Goal: Task Accomplishment & Management: Manage account settings

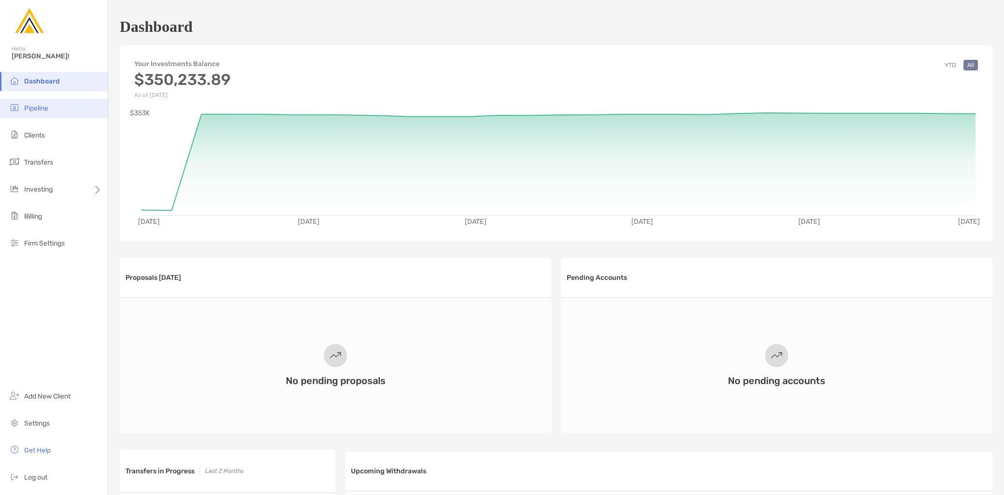
click at [54, 116] on li "Pipeline" at bounding box center [54, 108] width 108 height 19
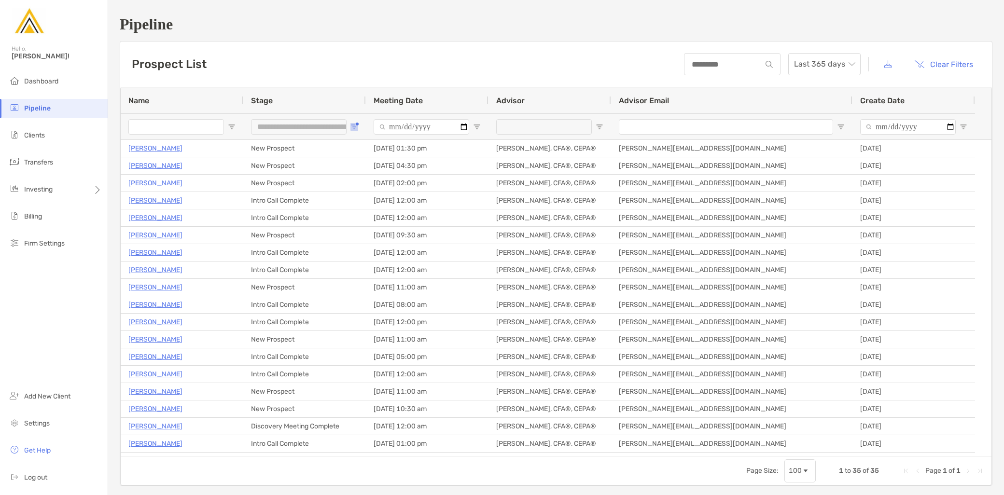
click at [354, 128] on span "Open Filter Menu" at bounding box center [354, 127] width 8 height 8
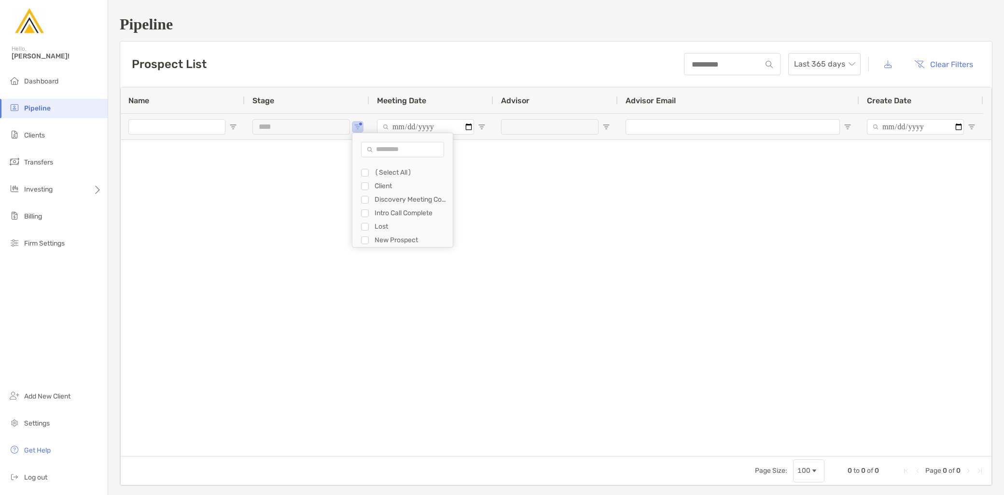
type input "**********"
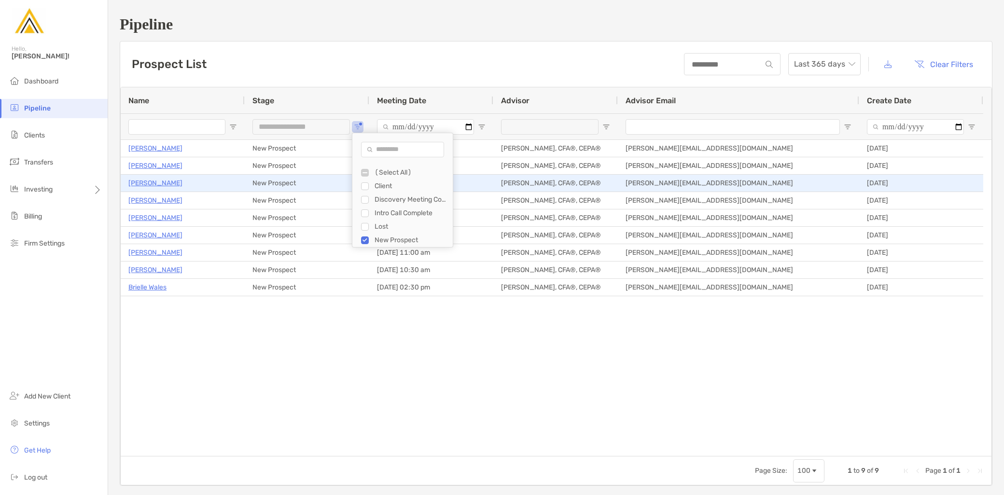
click at [153, 184] on p "[PERSON_NAME]" at bounding box center [155, 183] width 54 height 12
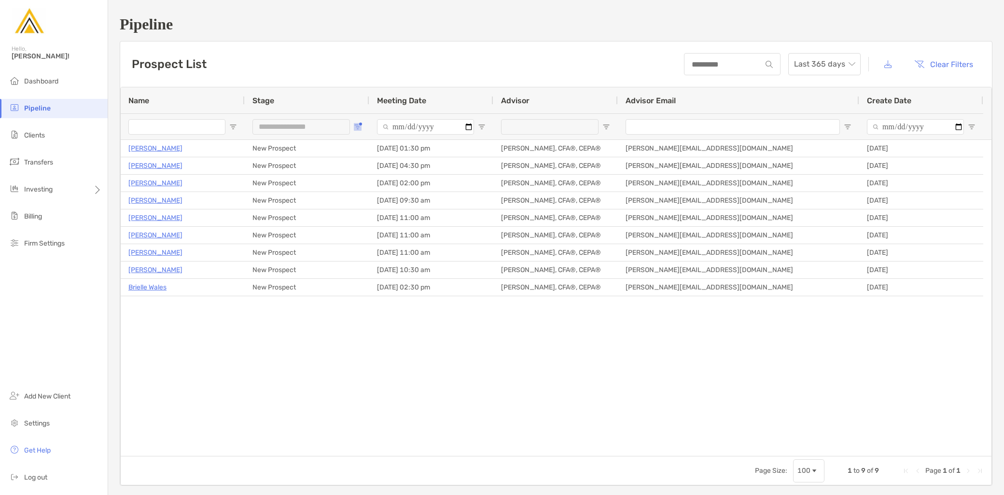
click at [358, 128] on span "Open Filter Menu" at bounding box center [358, 127] width 8 height 8
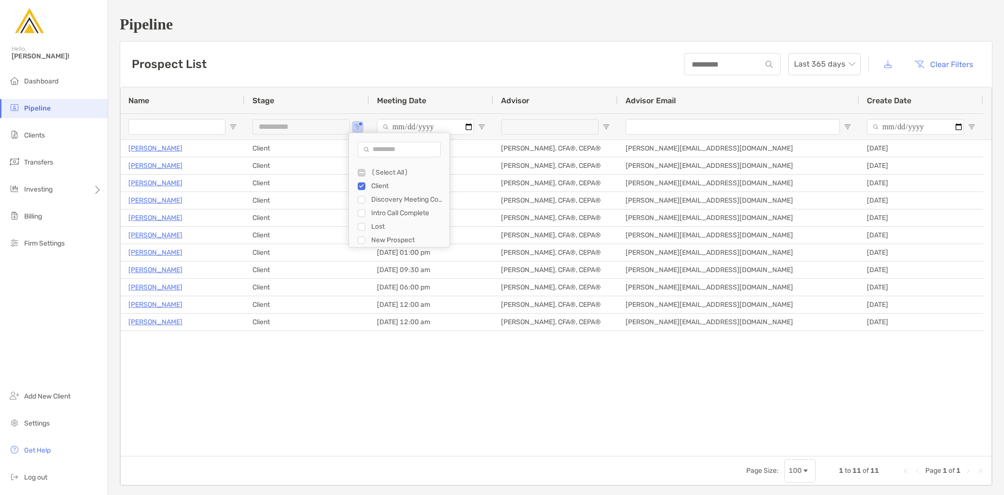
click at [359, 204] on div "Discovery Meeting Complete" at bounding box center [404, 200] width 92 height 14
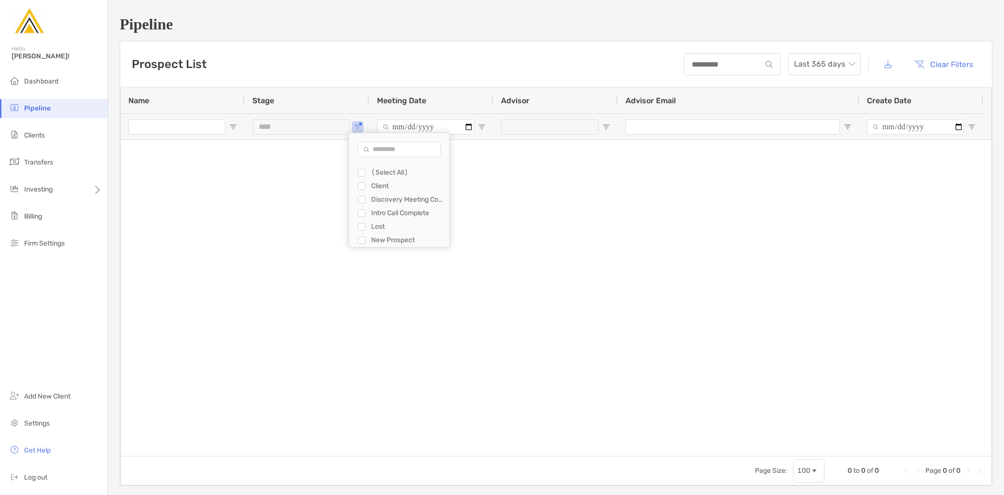
click at [367, 188] on div "Client" at bounding box center [404, 186] width 92 height 14
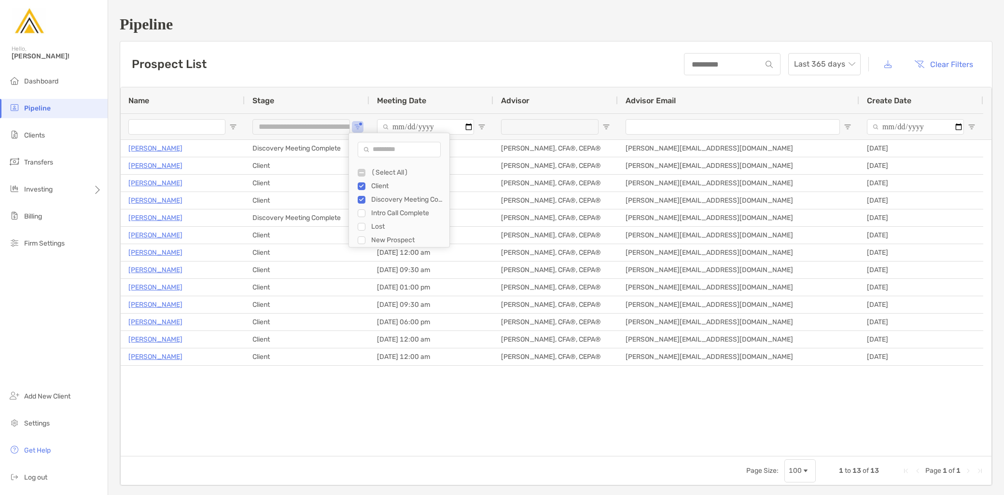
click at [372, 215] on div "Intro Call Complete" at bounding box center [407, 213] width 72 height 8
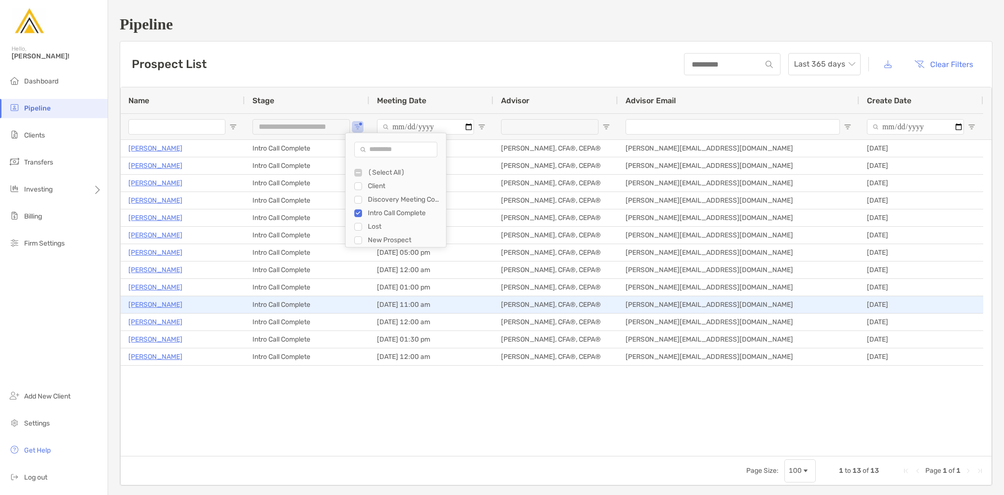
click at [150, 305] on p "[PERSON_NAME]" at bounding box center [155, 305] width 54 height 12
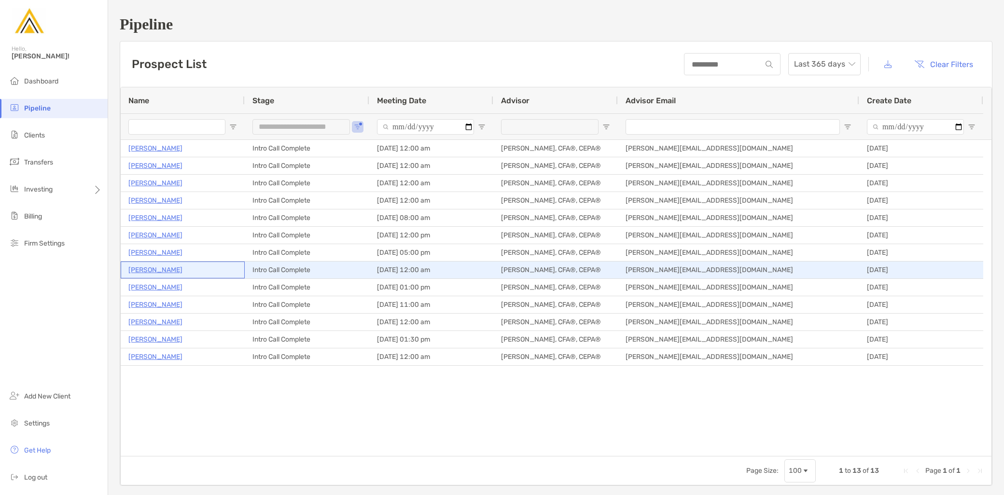
click at [182, 271] on p "[PERSON_NAME]" at bounding box center [155, 270] width 54 height 12
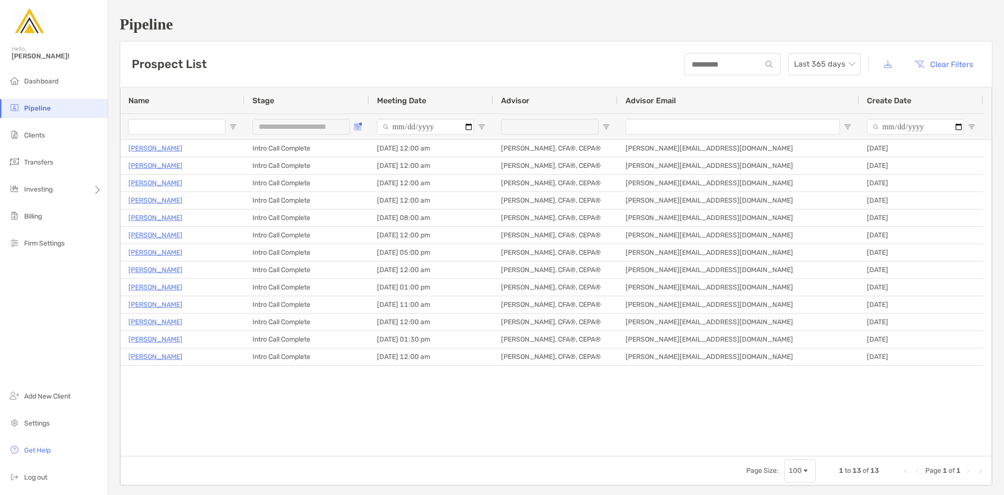
click at [355, 128] on span "Open Filter Menu" at bounding box center [358, 127] width 8 height 8
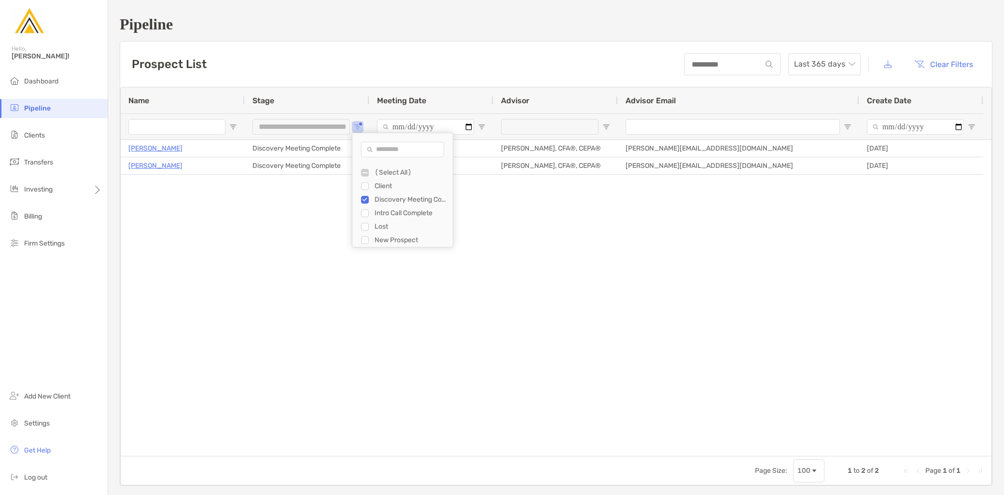
type input "***"
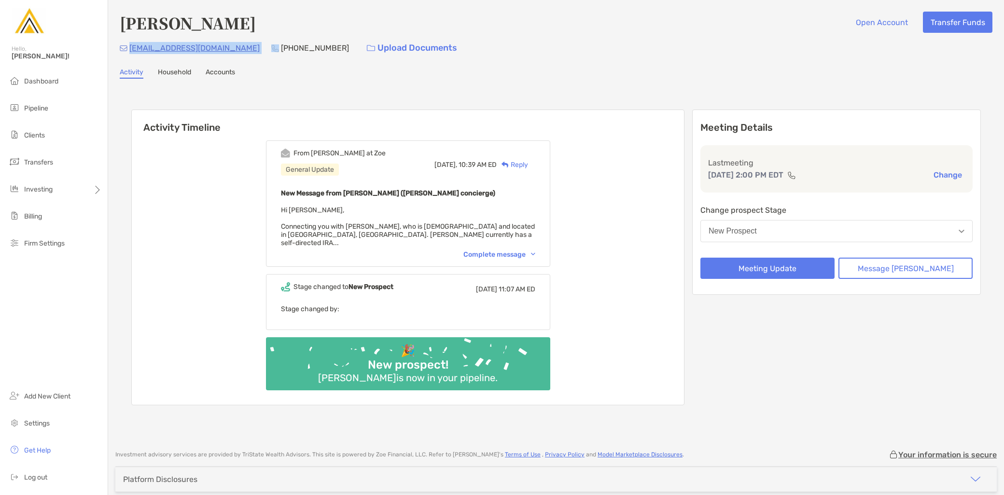
drag, startPoint x: 215, startPoint y: 48, endPoint x: 131, endPoint y: 48, distance: 84.4
click at [131, 48] on div "edpolania@gmail.com (917) 834-3244 Upload Documents" at bounding box center [556, 48] width 872 height 21
click at [269, 82] on div "Edward Polania Open Account Transfer Funds edpolania@gmail.com (917) 834-3244 U…" at bounding box center [556, 220] width 896 height 441
click at [790, 227] on button "New Prospect" at bounding box center [836, 231] width 272 height 22
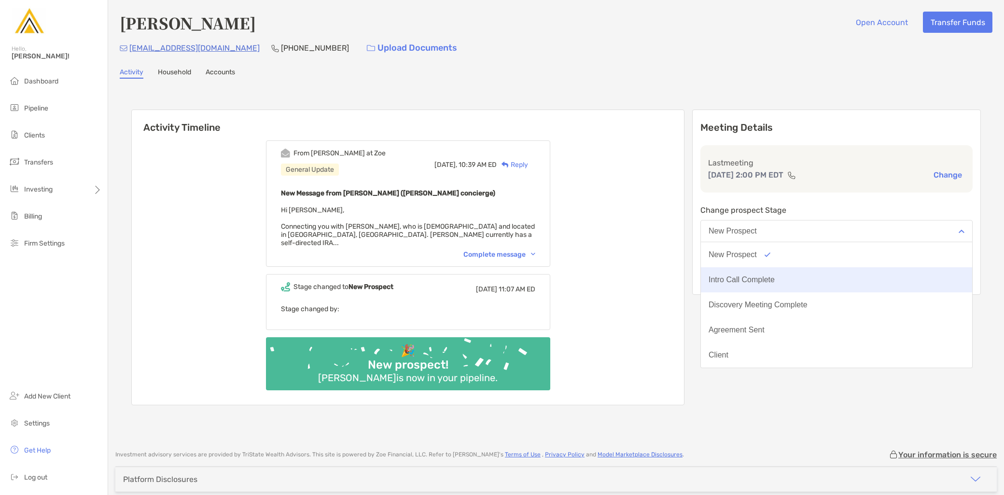
click at [774, 276] on div "Intro Call Complete" at bounding box center [741, 280] width 66 height 9
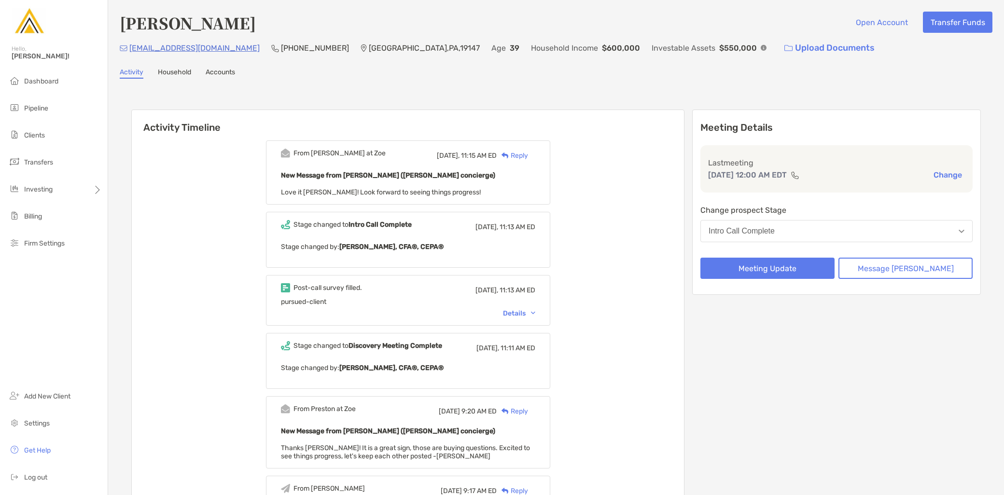
click at [774, 234] on div "Intro Call Complete" at bounding box center [741, 231] width 66 height 9
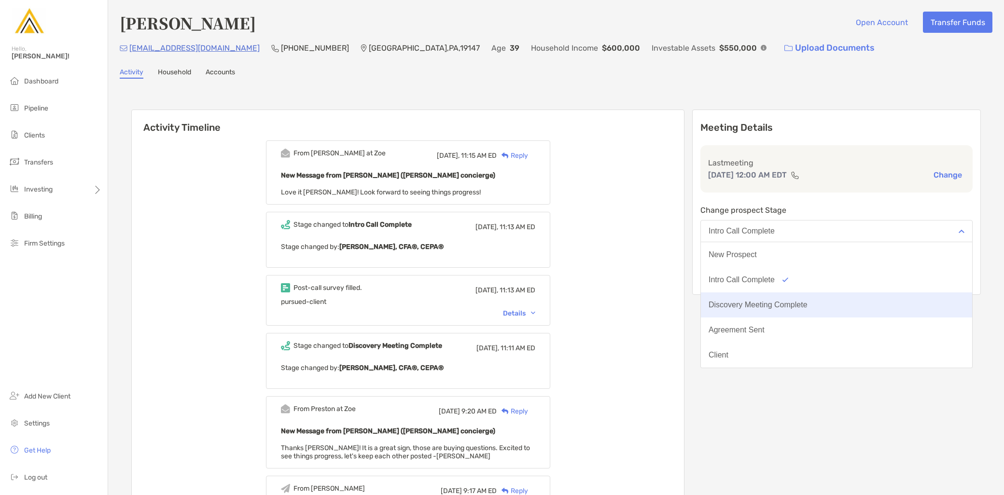
click at [789, 301] on div "Discovery Meeting Complete" at bounding box center [757, 305] width 99 height 9
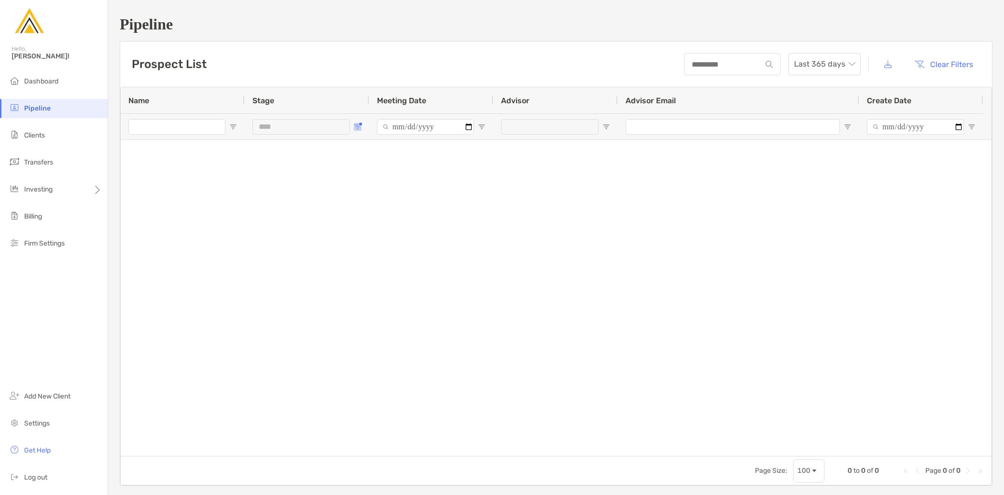
click at [359, 124] on button "Open Filter Menu" at bounding box center [358, 127] width 8 height 8
click at [361, 200] on div "Filter List" at bounding box center [365, 200] width 8 height 8
click at [362, 200] on div "Filter List" at bounding box center [365, 200] width 8 height 8
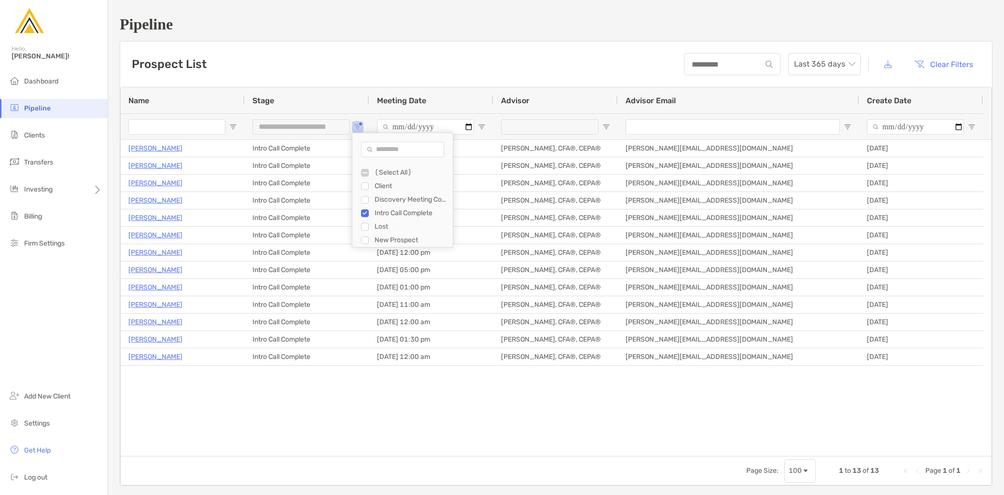
drag, startPoint x: 382, startPoint y: 186, endPoint x: 381, endPoint y: 192, distance: 6.3
click at [382, 186] on div "Client" at bounding box center [410, 186] width 72 height 8
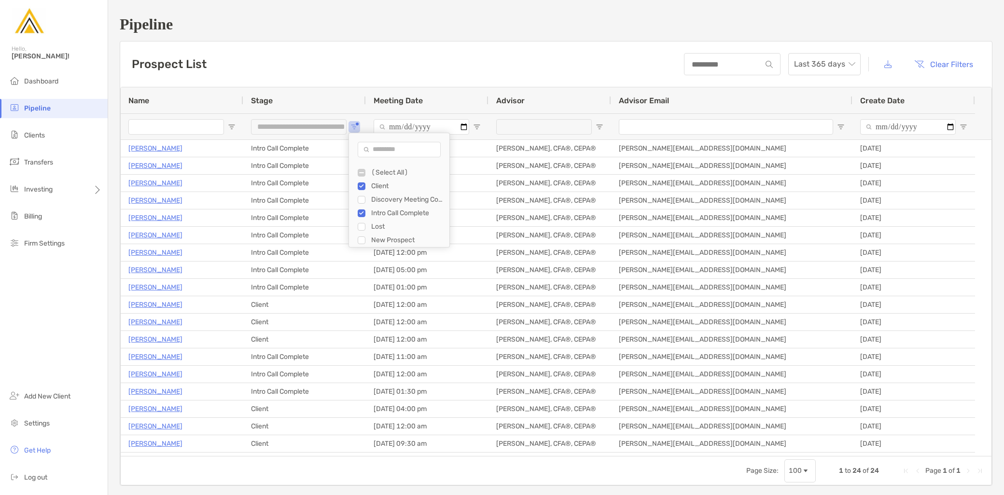
type input "**********"
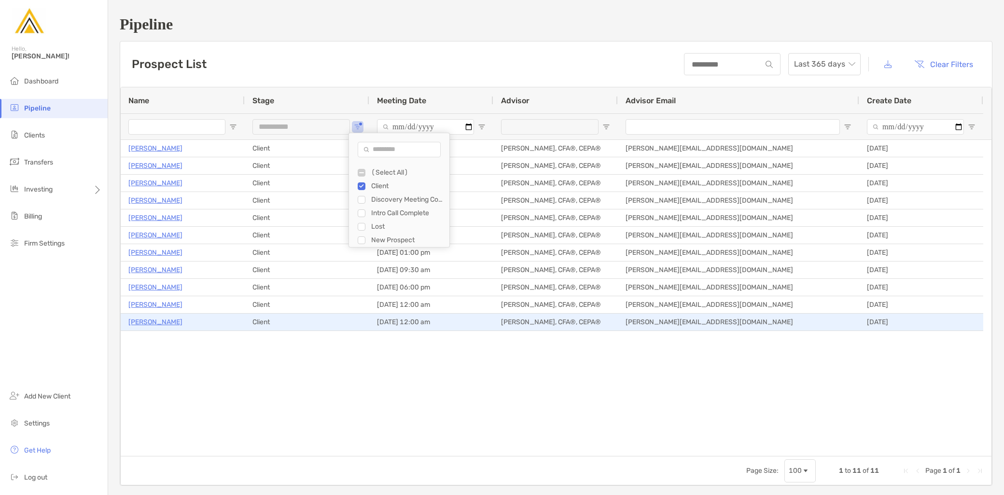
click at [145, 325] on p "[PERSON_NAME]" at bounding box center [155, 322] width 54 height 12
